Goal: Transaction & Acquisition: Book appointment/travel/reservation

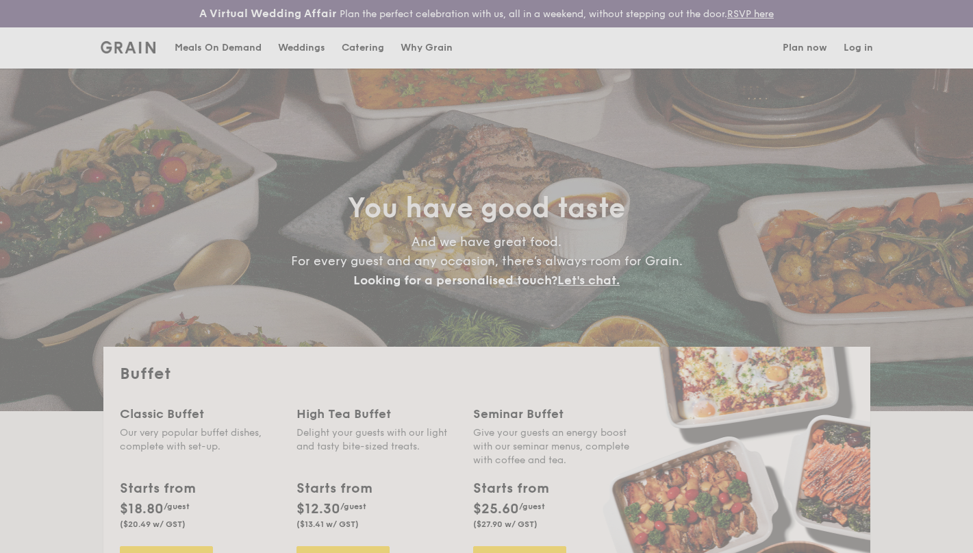
select select
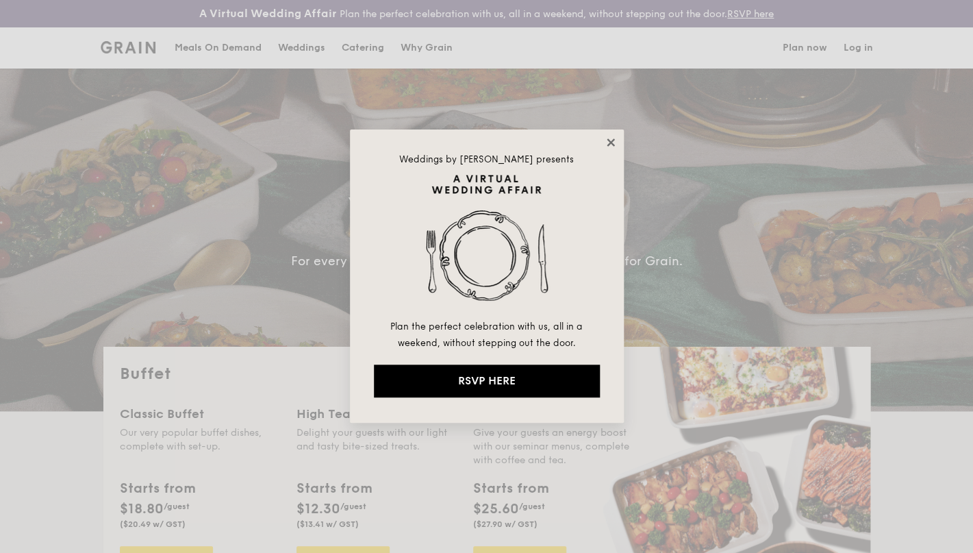
click at [613, 148] on icon at bounding box center [611, 142] width 12 height 12
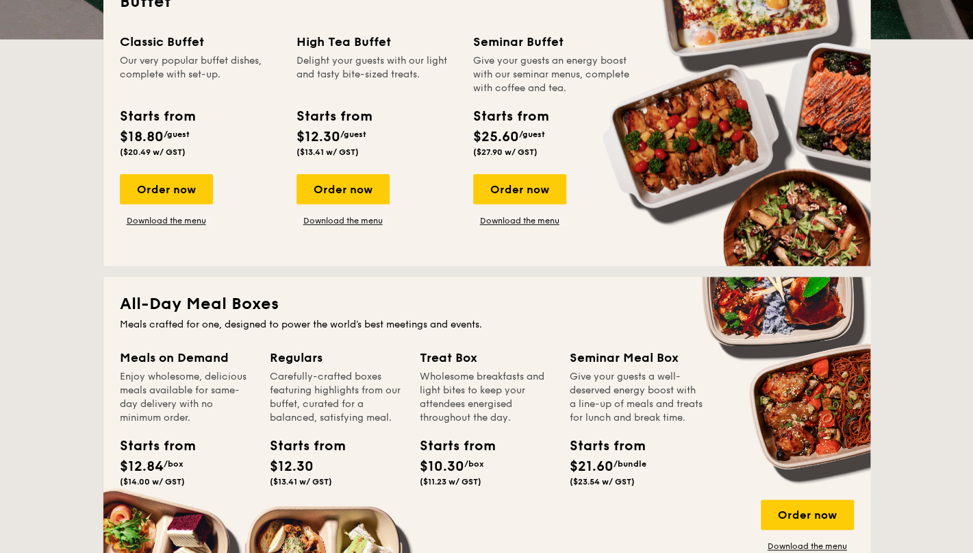
scroll to position [504, 0]
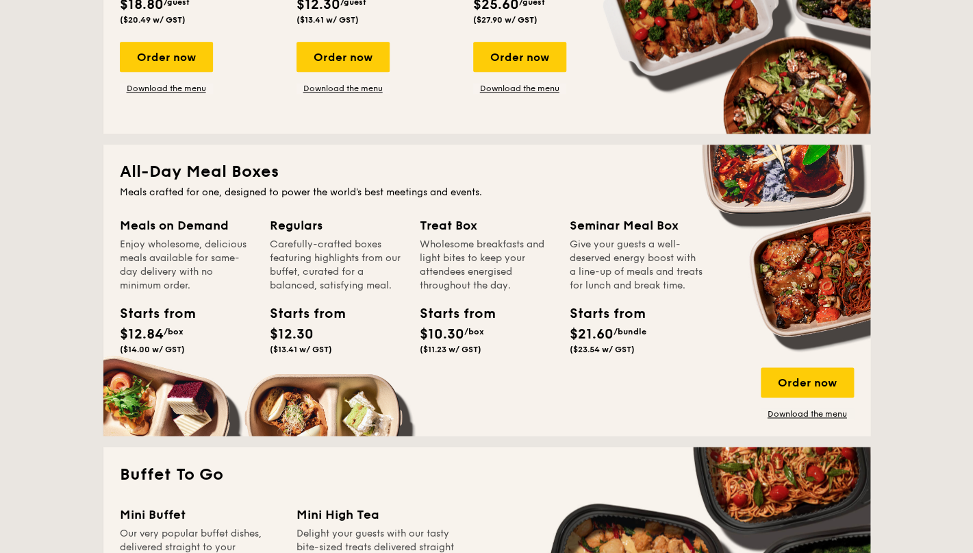
click at [289, 310] on div "Starts from" at bounding box center [301, 313] width 62 height 21
click at [339, 286] on div "Carefully-crafted boxes featuring highlights from our buffet, curated for a bal…" at bounding box center [337, 265] width 134 height 55
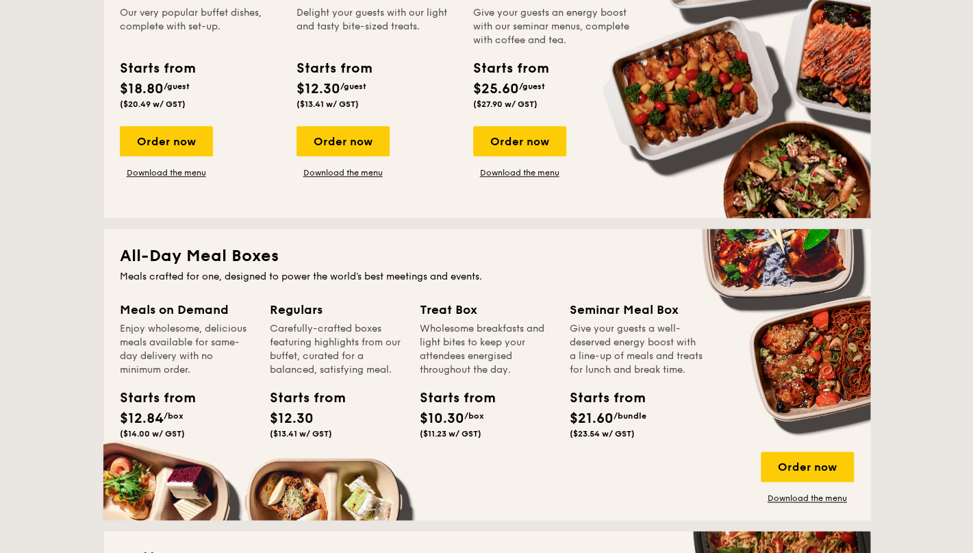
scroll to position [416, 0]
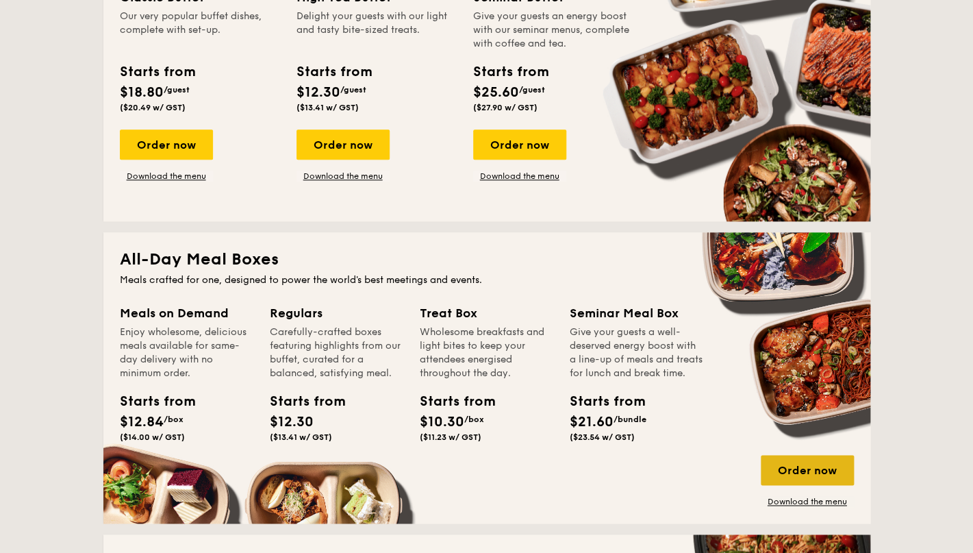
click at [792, 468] on div "Order now" at bounding box center [807, 470] width 93 height 30
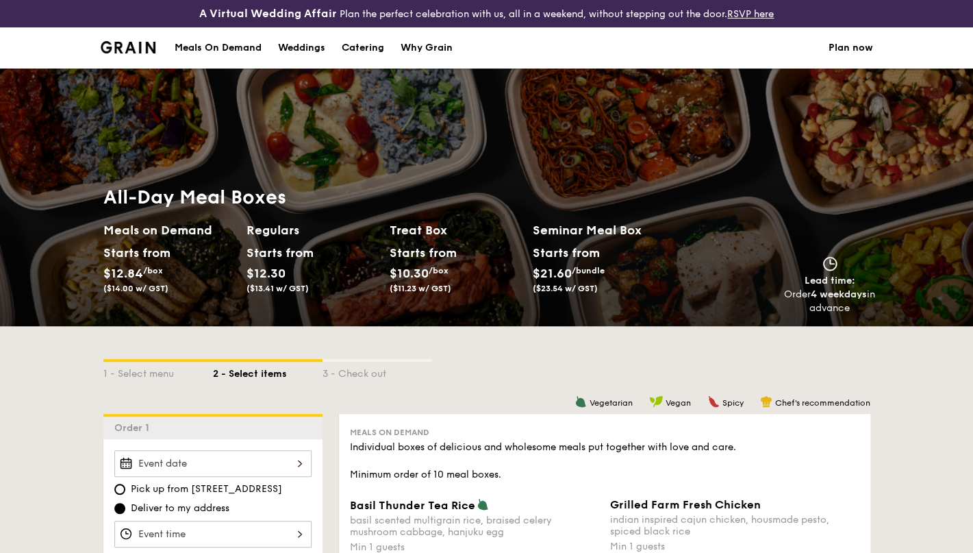
scroll to position [263, 0]
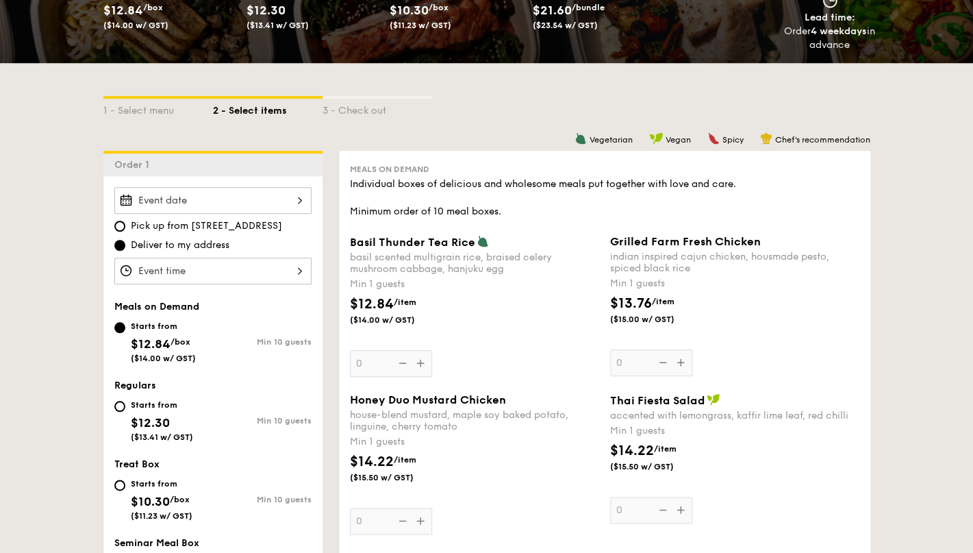
click at [262, 206] on input "Basil Thunder Tea [PERSON_NAME] scented multigrain rice, braised celery mushroo…" at bounding box center [212, 200] width 197 height 27
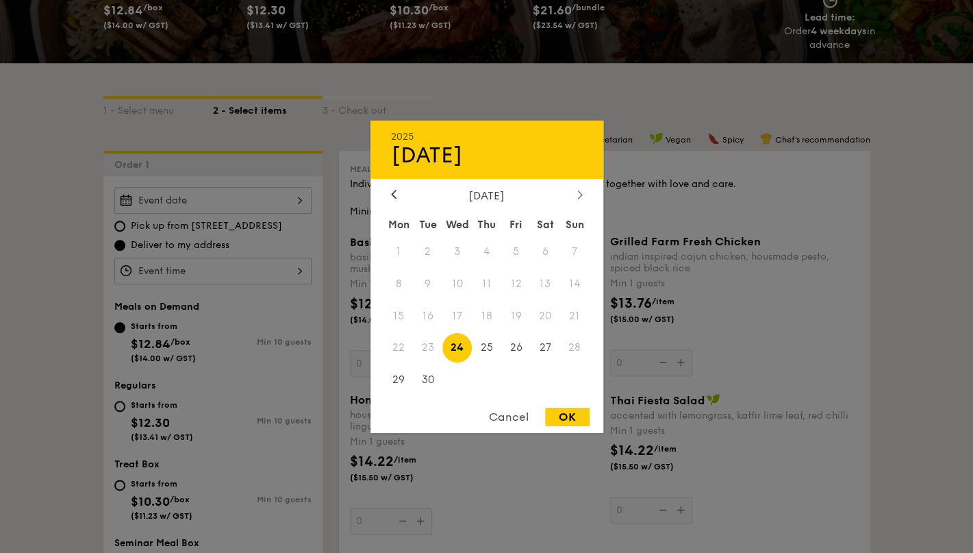
click at [584, 195] on div at bounding box center [580, 194] width 12 height 13
click at [544, 353] on span "22" at bounding box center [545, 347] width 29 height 29
click at [567, 418] on div "OK" at bounding box center [567, 416] width 45 height 18
type input "[DATE]"
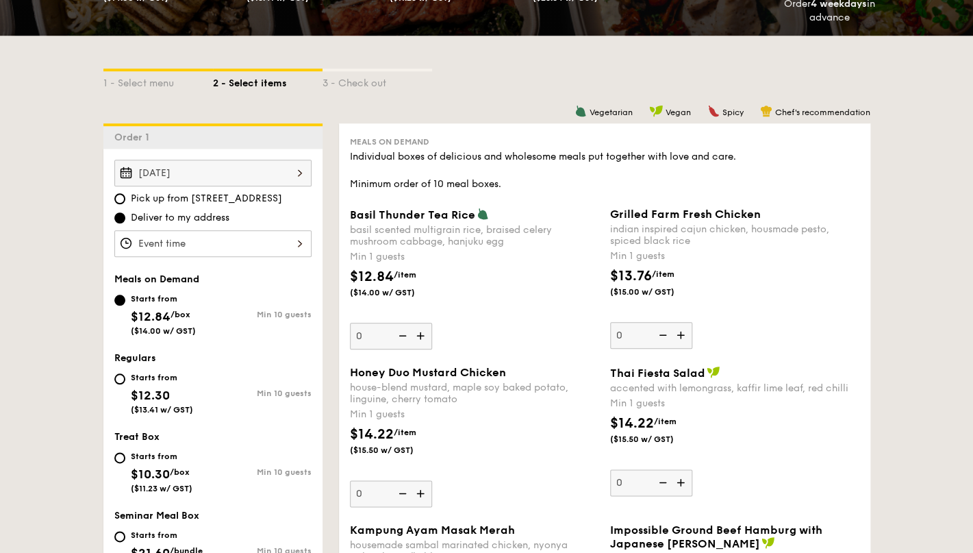
scroll to position [307, 0]
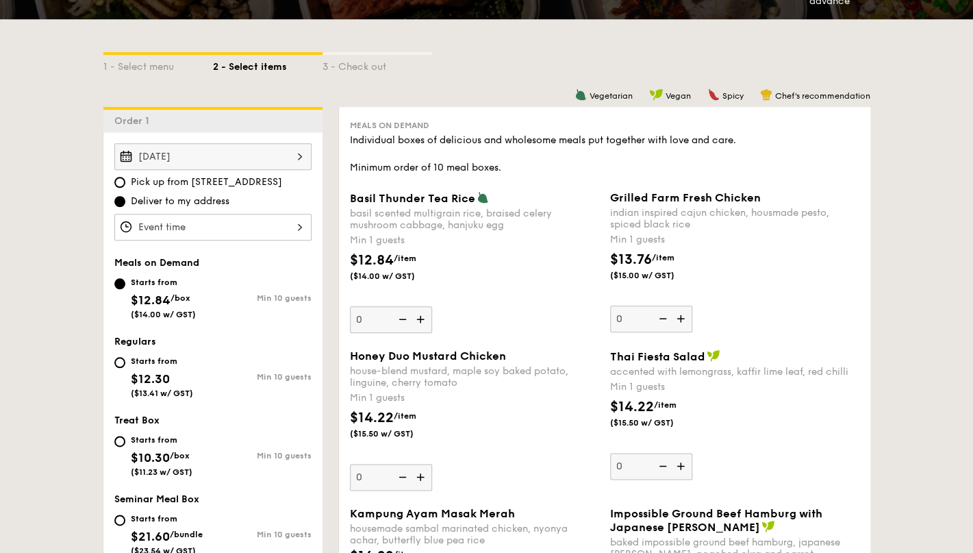
click at [127, 361] on div "Starts from $12.30 ($13.41 w/ GST)" at bounding box center [163, 375] width 99 height 45
click at [125, 361] on input "Starts from $12.30 ($13.41 w/ GST) Min 10 guests" at bounding box center [119, 362] width 11 height 11
radio input "true"
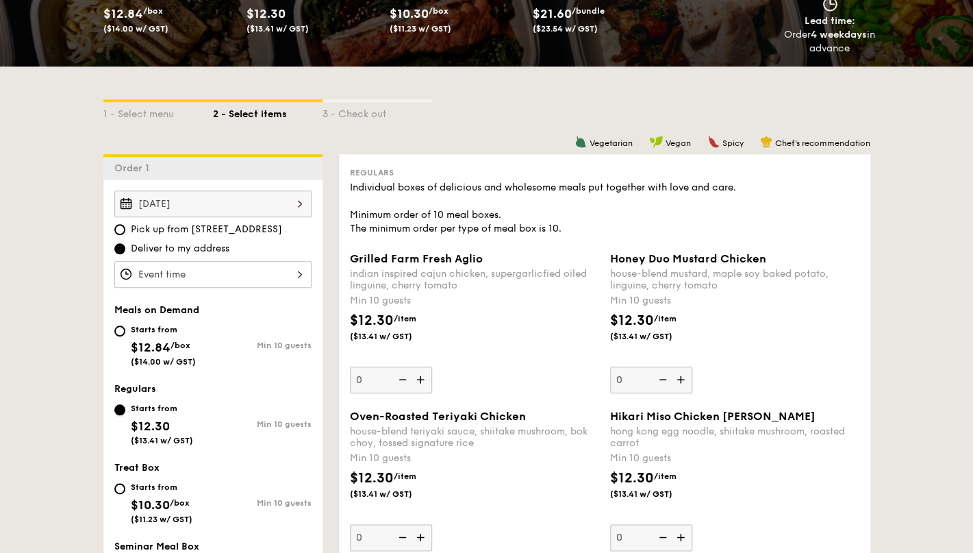
scroll to position [121, 0]
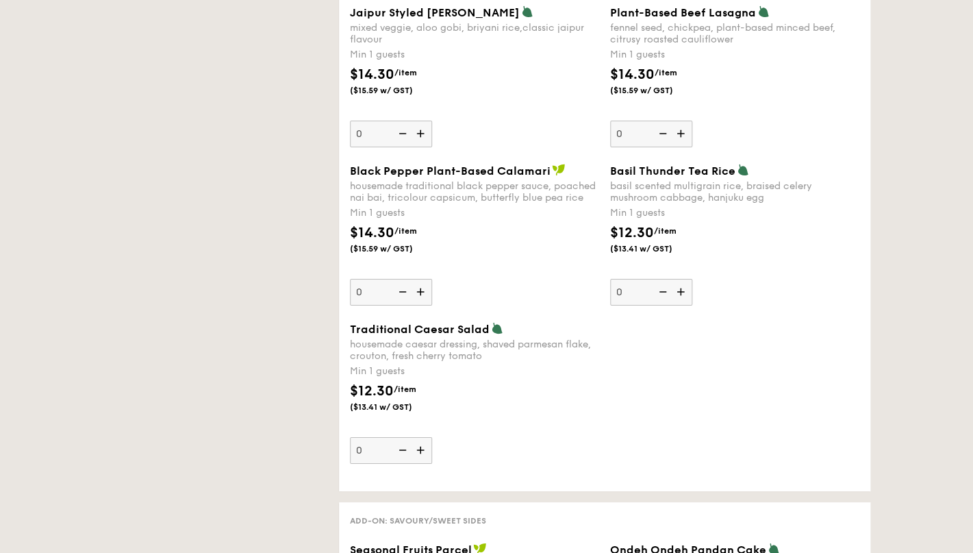
select select
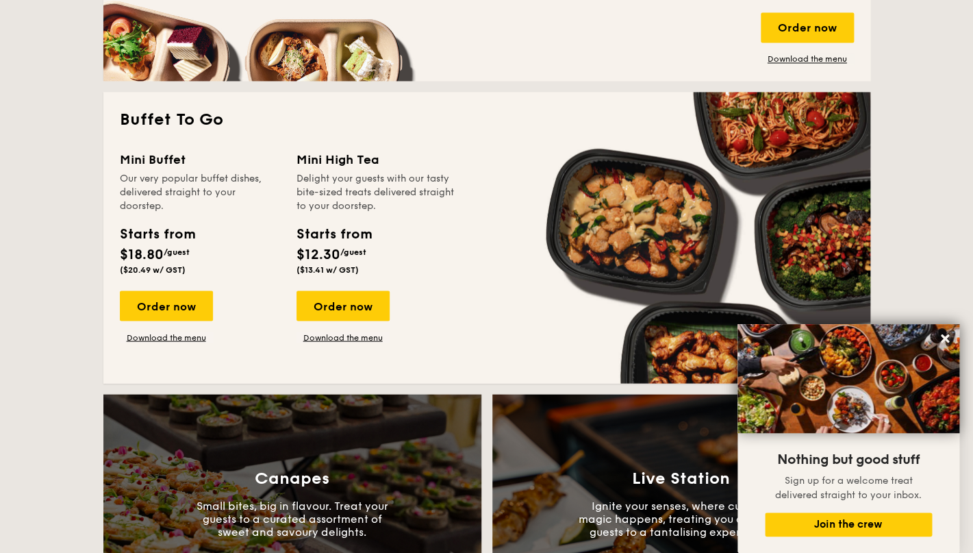
scroll to position [663, 0]
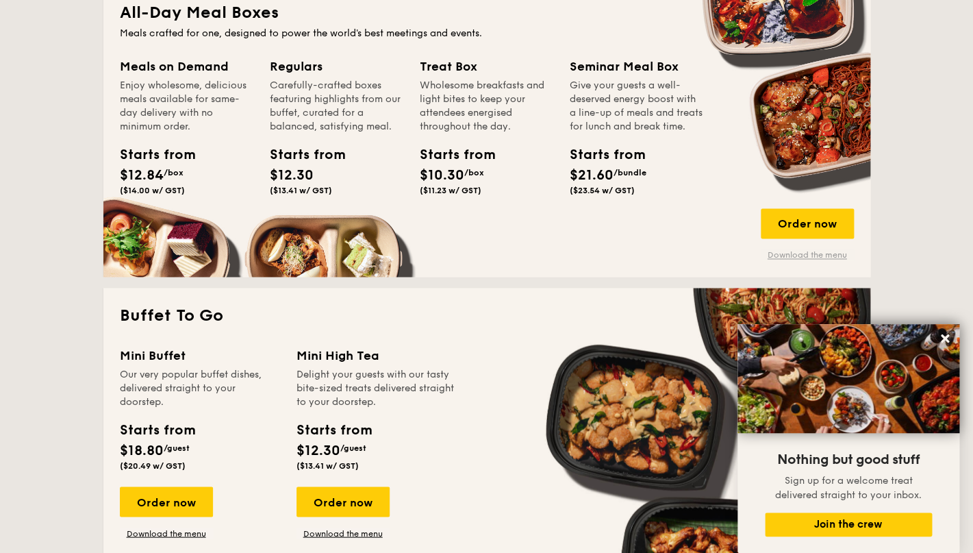
click at [777, 255] on link "Download the menu" at bounding box center [807, 254] width 93 height 11
